Goal: Navigation & Orientation: Understand site structure

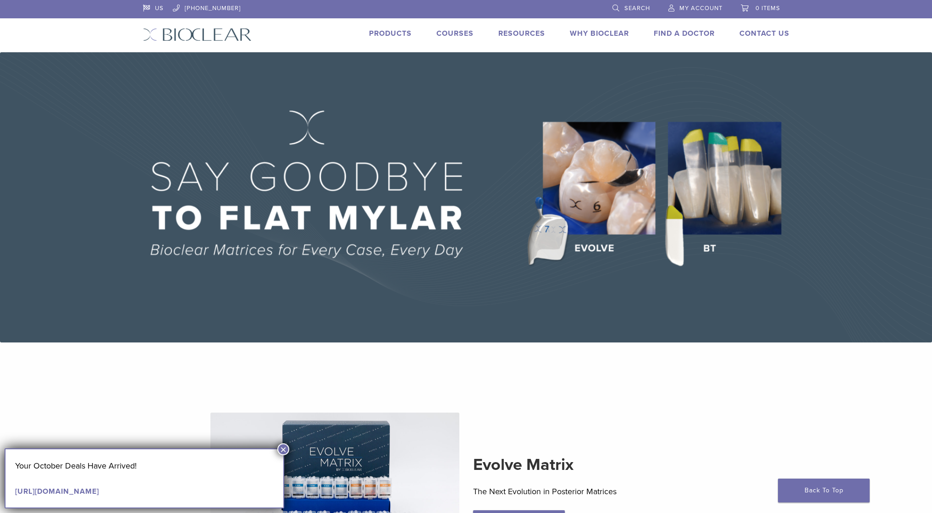
click at [591, 34] on link "Why Bioclear" at bounding box center [599, 33] width 59 height 9
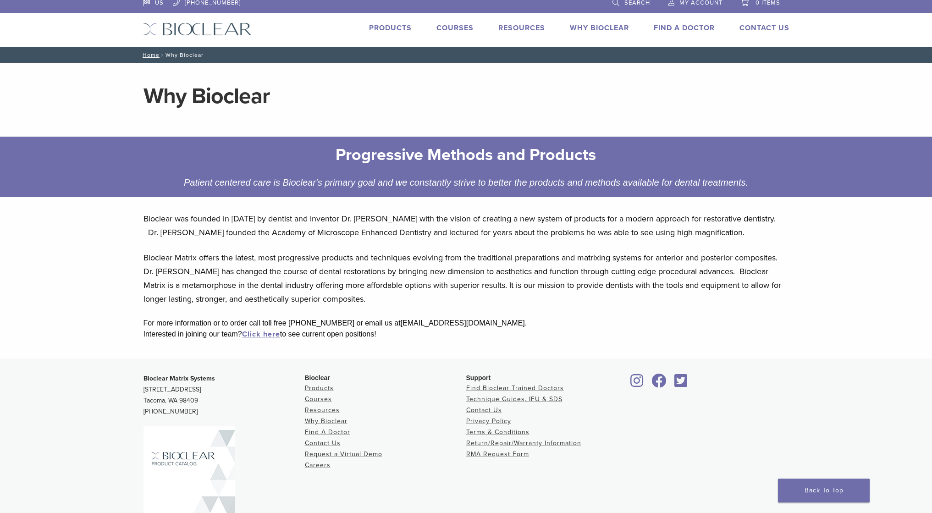
scroll to position [70, 0]
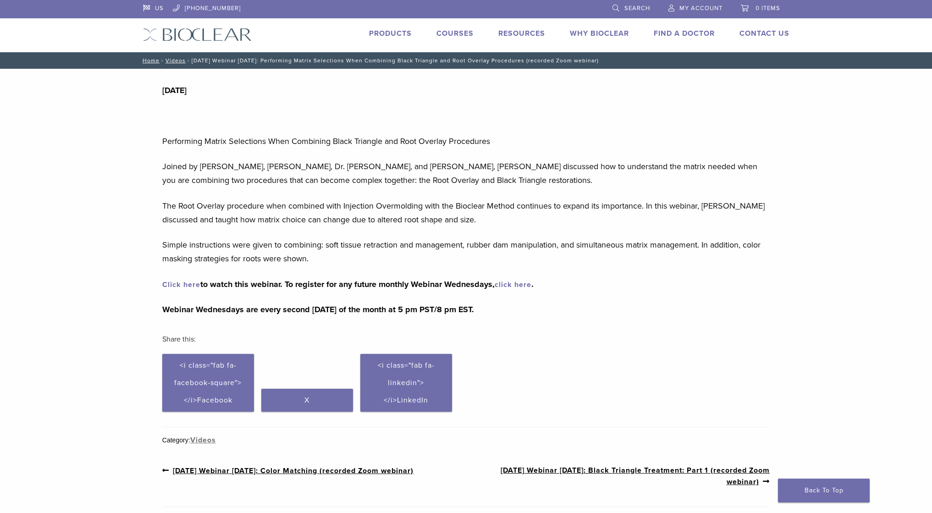
click at [179, 34] on img at bounding box center [197, 34] width 109 height 13
